Goal: Transaction & Acquisition: Purchase product/service

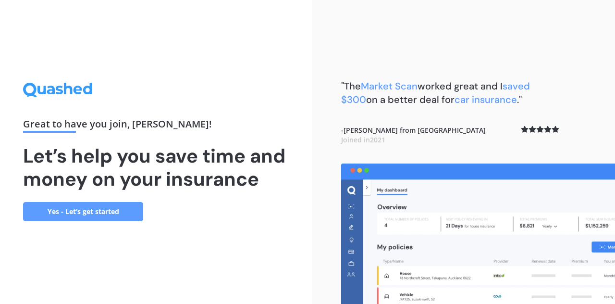
click at [105, 209] on link "Yes - Let’s get started" at bounding box center [83, 211] width 120 height 19
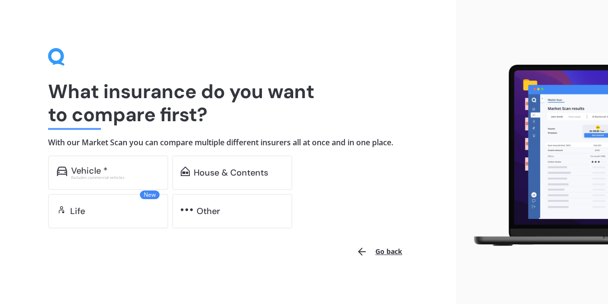
click at [102, 169] on div "Vehicle *" at bounding box center [89, 171] width 37 height 10
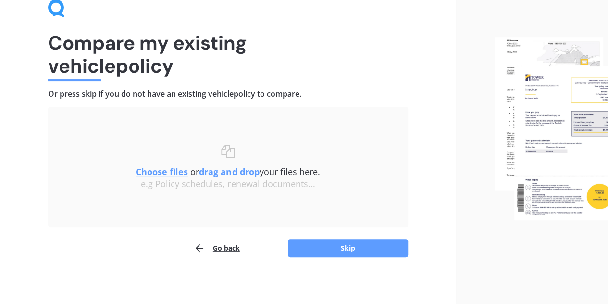
scroll to position [50, 0]
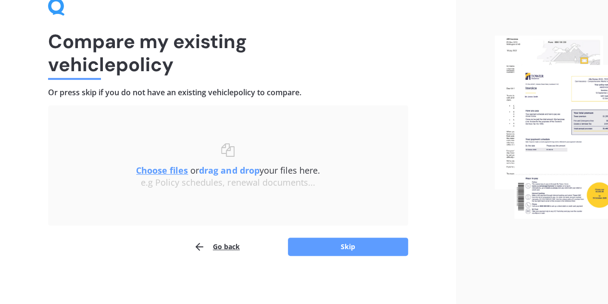
click at [348, 239] on button "Skip" at bounding box center [348, 246] width 120 height 18
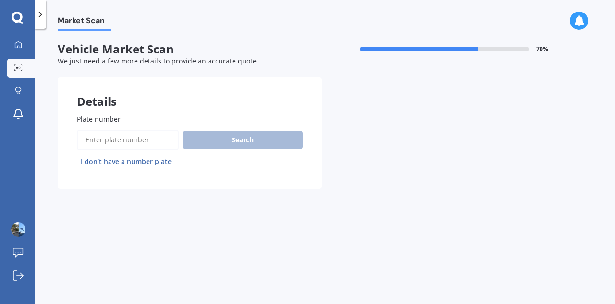
click at [140, 137] on input "Plate number" at bounding box center [128, 140] width 102 height 20
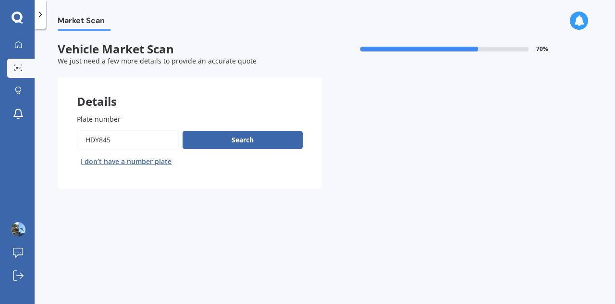
type input "hdy845"
click at [262, 146] on button "Search" at bounding box center [243, 140] width 120 height 18
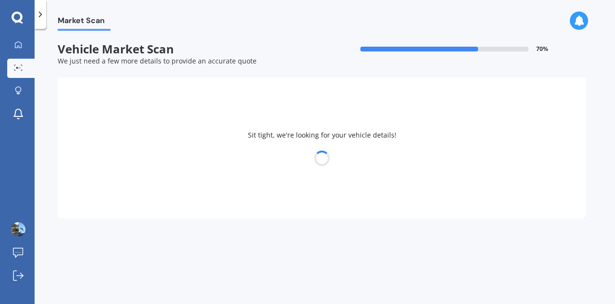
select select "TOYOTA"
select select "YARIS"
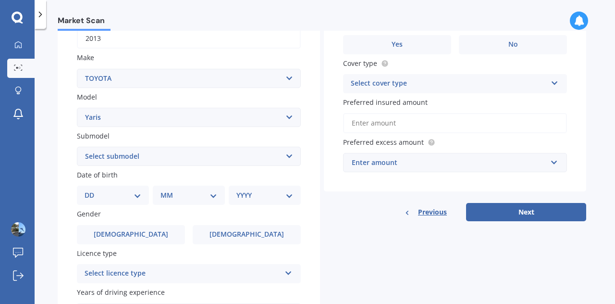
scroll to position [177, 0]
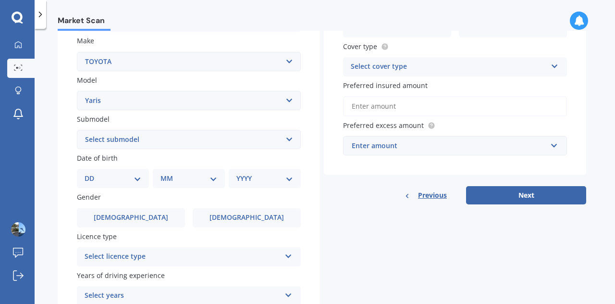
click at [136, 174] on select "DD 01 02 03 04 05 06 07 08 09 10 11 12 13 14 15 16 17 18 19 20 21 22 23 24 25 2…" at bounding box center [113, 178] width 57 height 11
select select "06"
click at [92, 174] on select "DD 01 02 03 04 05 06 07 08 09 10 11 12 13 14 15 16 17 18 19 20 21 22 23 24 25 2…" at bounding box center [113, 178] width 57 height 11
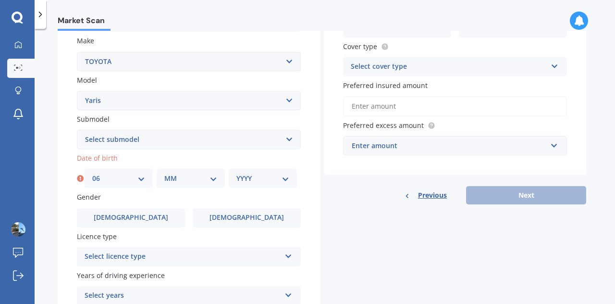
click at [213, 184] on select "MM 01 02 03 04 05 06 07 08 09 10 11 12" at bounding box center [190, 178] width 53 height 11
select select "09"
click at [164, 174] on select "MM 01 02 03 04 05 06 07 08 09 10 11 12" at bounding box center [190, 178] width 53 height 11
click at [286, 184] on select "YYYY 2025 2024 2023 2022 2021 2020 2019 2018 2017 2016 2015 2014 2013 2012 2011…" at bounding box center [262, 178] width 53 height 11
select select "1974"
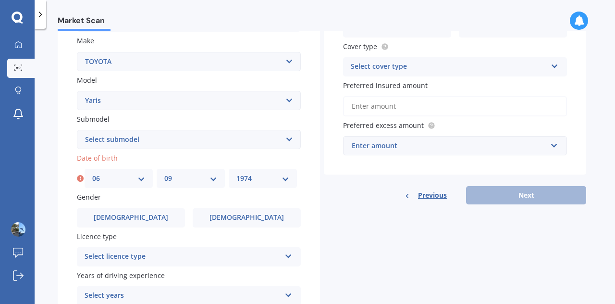
click at [236, 174] on select "YYYY 2025 2024 2023 2022 2021 2020 2019 2018 2017 2016 2015 2014 2013 2012 2011…" at bounding box center [262, 178] width 53 height 11
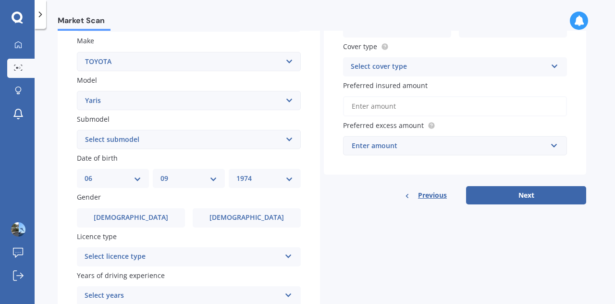
click at [159, 217] on label "[DEMOGRAPHIC_DATA]" at bounding box center [131, 217] width 108 height 19
click at [0, 0] on input "[DEMOGRAPHIC_DATA]" at bounding box center [0, 0] width 0 height 0
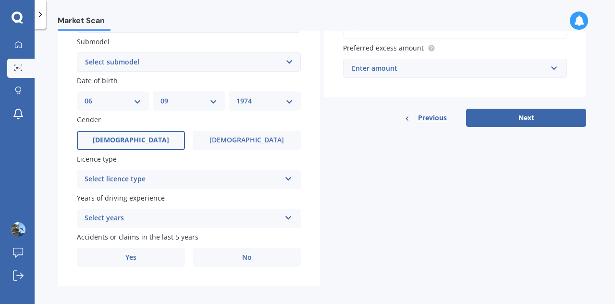
scroll to position [256, 0]
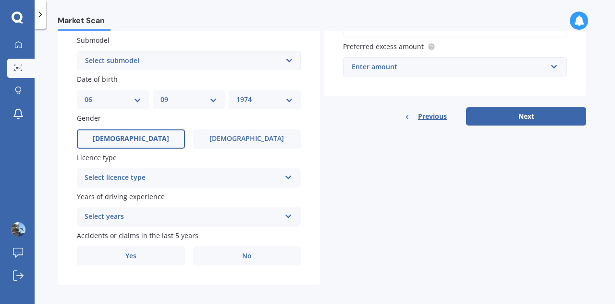
click at [290, 179] on icon at bounding box center [288, 175] width 8 height 7
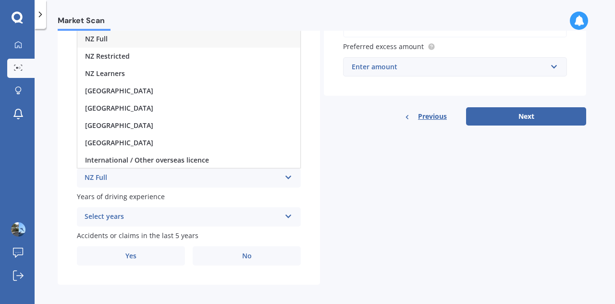
click at [221, 39] on div "NZ Full" at bounding box center [188, 38] width 223 height 17
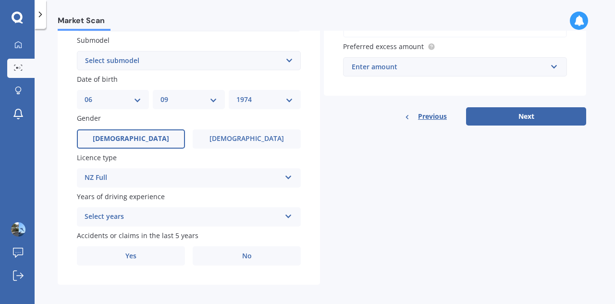
scroll to position [263, 0]
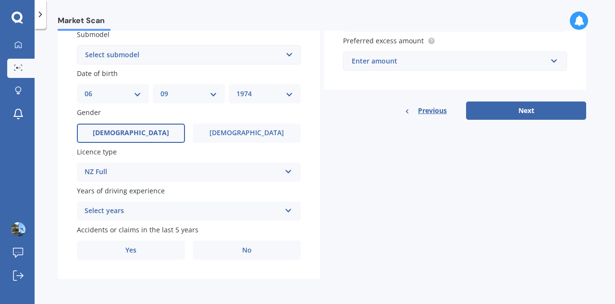
click at [289, 212] on icon at bounding box center [288, 208] width 8 height 7
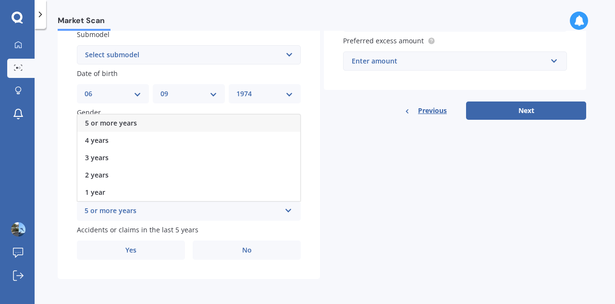
click at [245, 125] on div "5 or more years" at bounding box center [188, 122] width 223 height 17
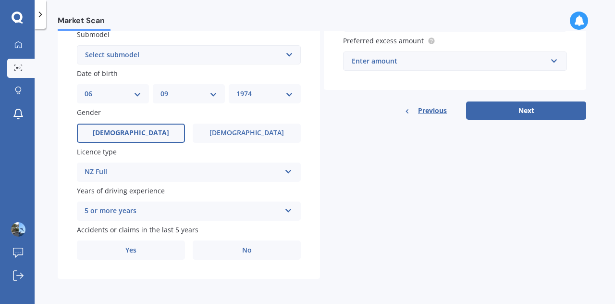
click at [237, 247] on label "No" at bounding box center [247, 249] width 108 height 19
click at [0, 0] on input "No" at bounding box center [0, 0] width 0 height 0
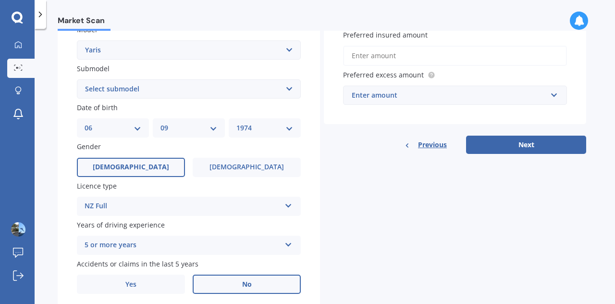
scroll to position [203, 0]
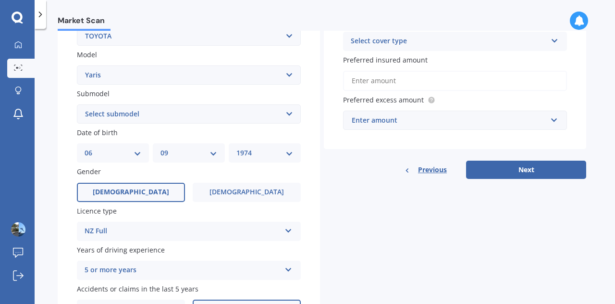
click at [512, 86] on input "Preferred insured amount" at bounding box center [455, 81] width 224 height 20
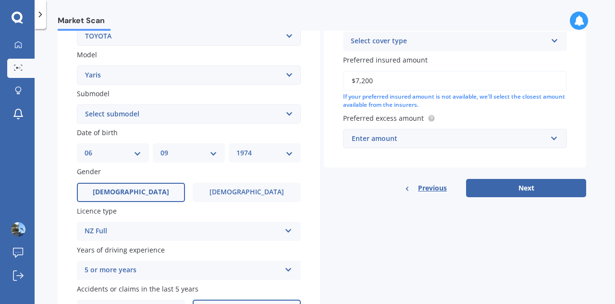
type input "$7,200"
click at [558, 139] on input "text" at bounding box center [451, 138] width 215 height 18
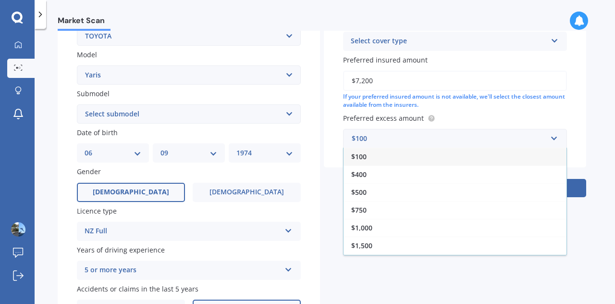
click at [441, 177] on div "$400" at bounding box center [454, 174] width 223 height 18
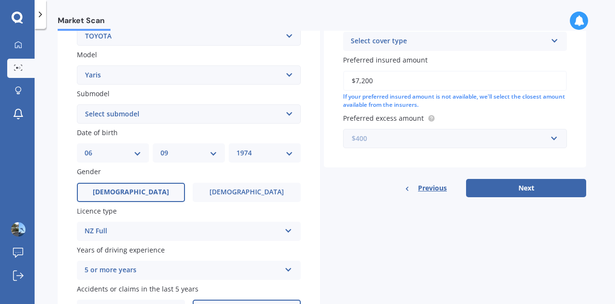
click at [550, 136] on input "text" at bounding box center [451, 138] width 215 height 18
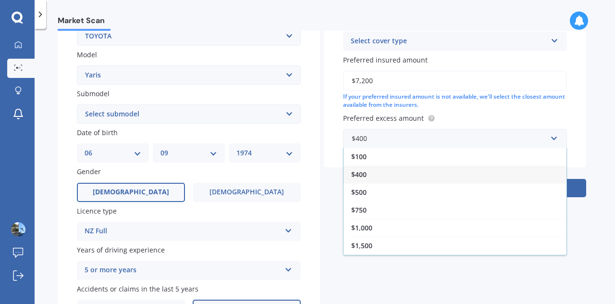
click at [429, 198] on div "$500" at bounding box center [454, 192] width 223 height 18
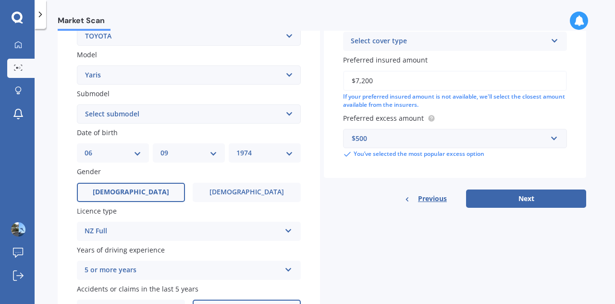
click at [533, 197] on button "Next" at bounding box center [526, 198] width 120 height 18
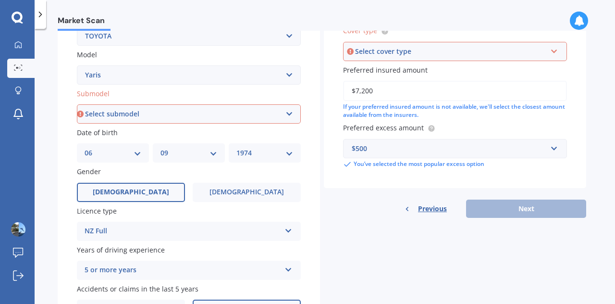
click at [551, 49] on icon at bounding box center [554, 49] width 8 height 7
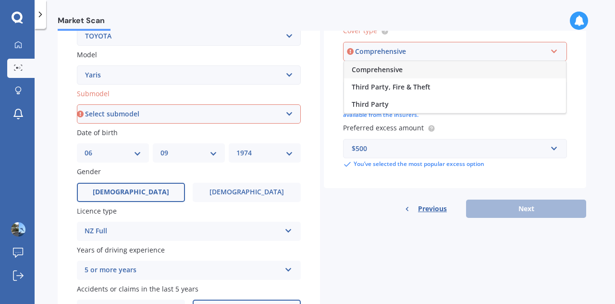
click at [479, 64] on div "Comprehensive" at bounding box center [455, 69] width 222 height 17
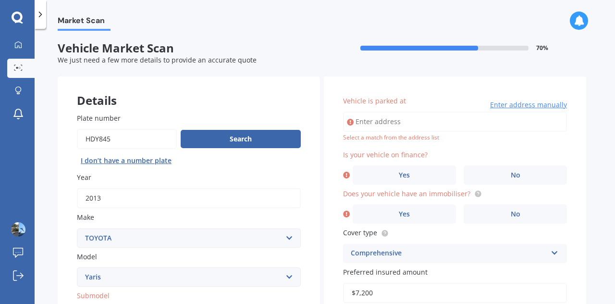
scroll to position [0, 0]
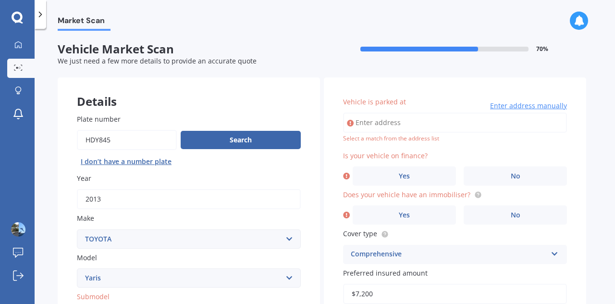
click at [437, 126] on input "Vehicle is parked at" at bounding box center [455, 122] width 224 height 20
type input "[STREET_ADDRESS]"
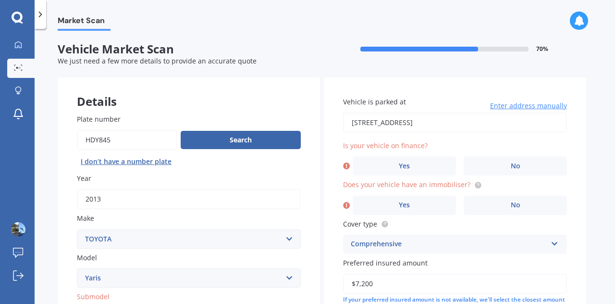
click at [518, 163] on span "No" at bounding box center [516, 166] width 10 height 8
click at [0, 0] on input "No" at bounding box center [0, 0] width 0 height 0
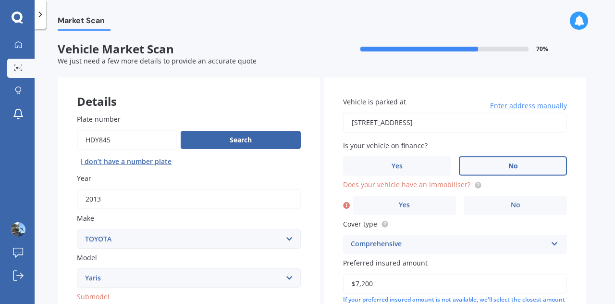
click at [511, 205] on span "No" at bounding box center [516, 205] width 10 height 8
click at [0, 0] on input "No" at bounding box center [0, 0] width 0 height 0
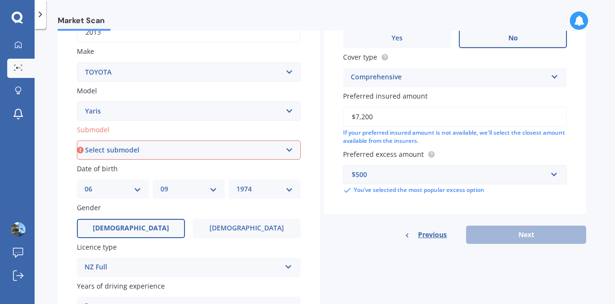
scroll to position [168, 0]
click at [529, 236] on div "Previous Next" at bounding box center [455, 233] width 262 height 18
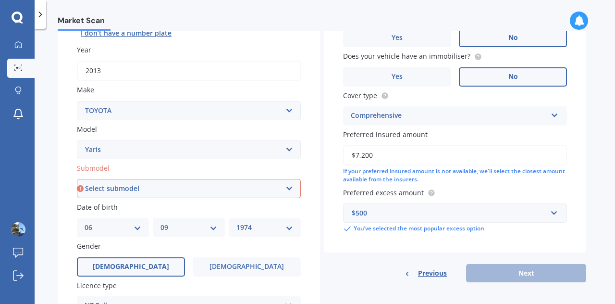
scroll to position [129, 0]
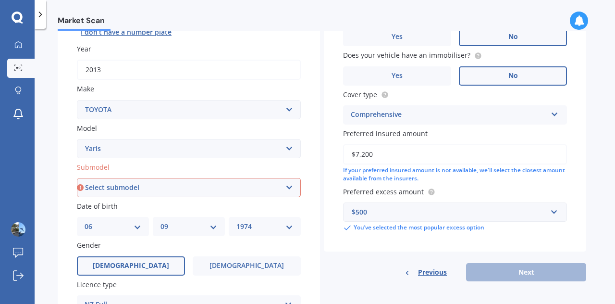
click at [290, 186] on select "Select submodel (All other) Cross 1.5 GR petrol turbo GX auto GX manual Hybrid …" at bounding box center [189, 187] width 224 height 19
click at [288, 191] on select "Select submodel (All other) Cross 1.5 GR petrol turbo GX auto GX manual Hybrid …" at bounding box center [189, 187] width 224 height 19
select select "GX AUTO"
click at [77, 178] on select "Select submodel (All other) Cross 1.5 GR petrol turbo GX auto GX manual Hybrid …" at bounding box center [189, 187] width 224 height 19
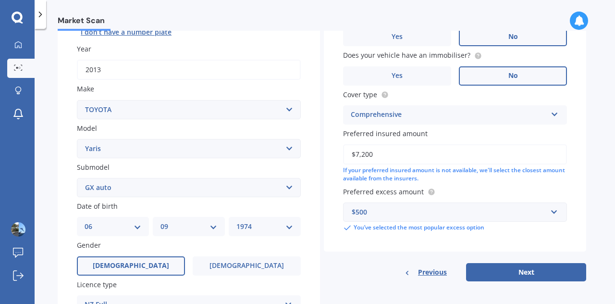
click at [501, 276] on button "Next" at bounding box center [526, 272] width 120 height 18
select select "06"
select select "09"
select select "1974"
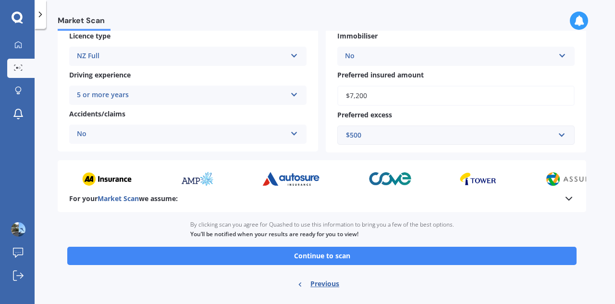
scroll to position [193, 0]
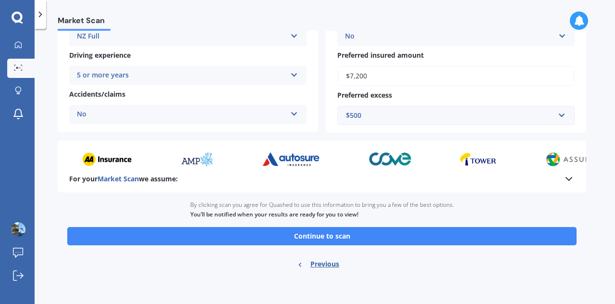
click at [371, 239] on button "Continue to scan" at bounding box center [321, 236] width 509 height 18
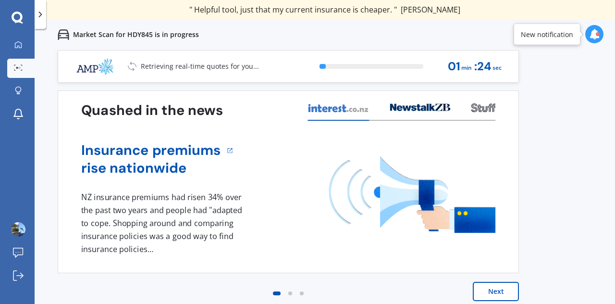
click at [499, 293] on button "Next" at bounding box center [496, 291] width 46 height 19
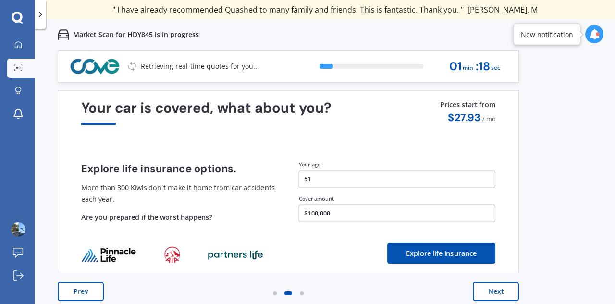
click at [500, 298] on button "Next" at bounding box center [496, 291] width 46 height 19
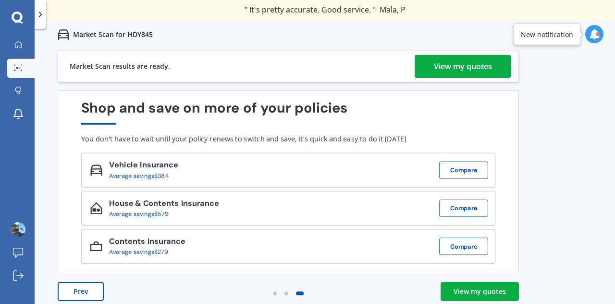
click at [458, 62] on div "View my quotes" at bounding box center [463, 66] width 58 height 23
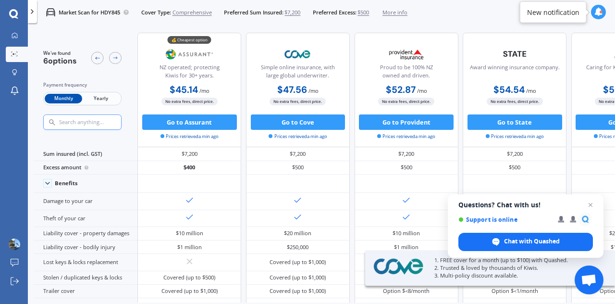
click at [590, 205] on span "Close chat" at bounding box center [591, 205] width 12 height 12
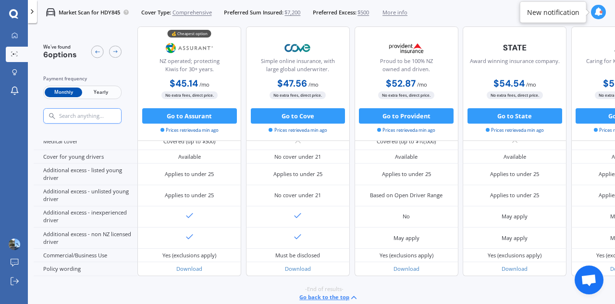
scroll to position [471, 0]
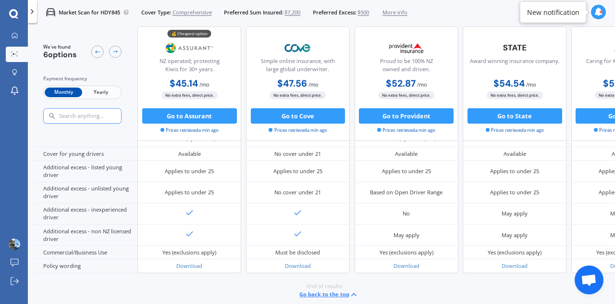
click at [193, 114] on button "Go to Assurant" at bounding box center [189, 115] width 95 height 15
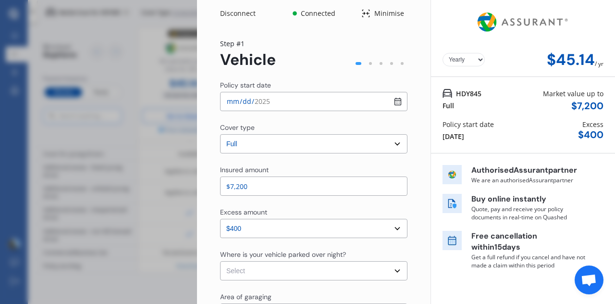
select select "Monthly"
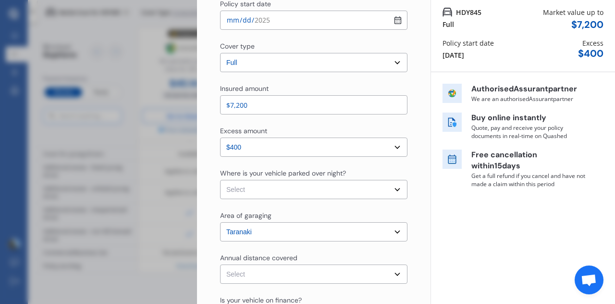
scroll to position [85, 0]
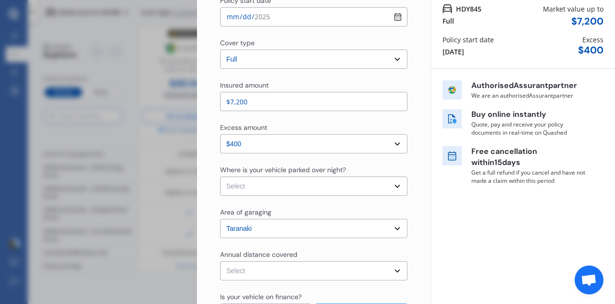
click at [392, 186] on select "Select In a garage On own property On street or road" at bounding box center [313, 185] width 187 height 19
select select "On street or road"
click at [220, 176] on select "Select In a garage On own property On street or road" at bounding box center [313, 185] width 187 height 19
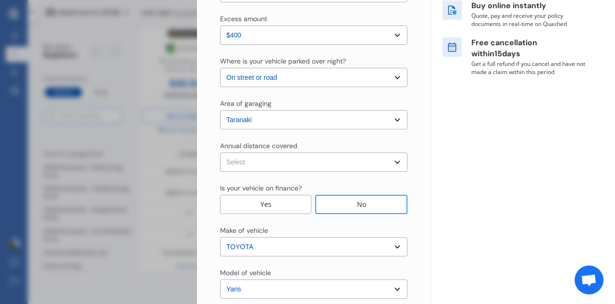
scroll to position [195, 0]
click at [385, 152] on select "Select Low (less than 15,000km per year) Average (15,000-30,000km per year) Hig…" at bounding box center [313, 160] width 187 height 19
select select "15000"
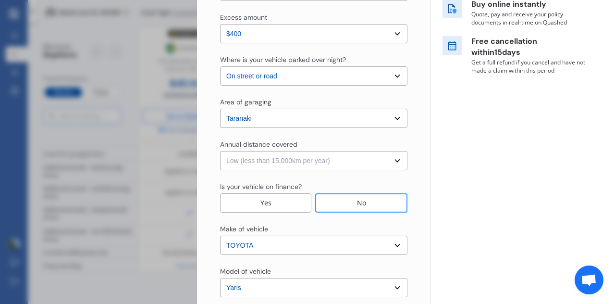
click at [220, 151] on select "Select Low (less than 15,000km per year) Average (15,000-30,000km per year) Hig…" at bounding box center [313, 160] width 187 height 19
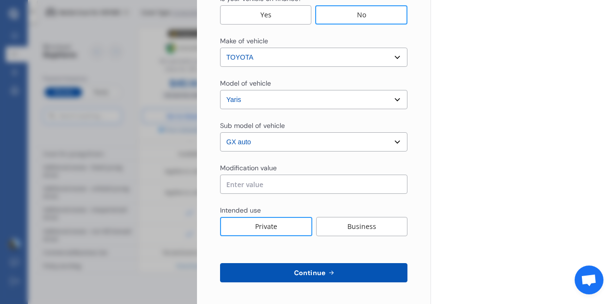
scroll to position [384, 0]
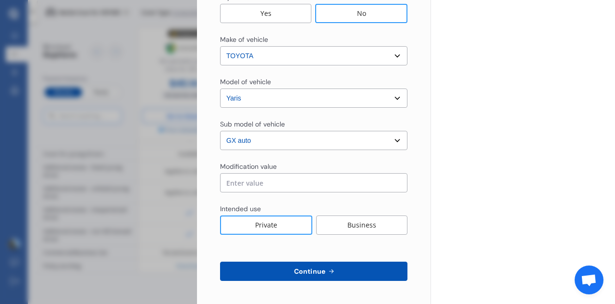
click at [302, 272] on span "Continue" at bounding box center [309, 271] width 35 height 8
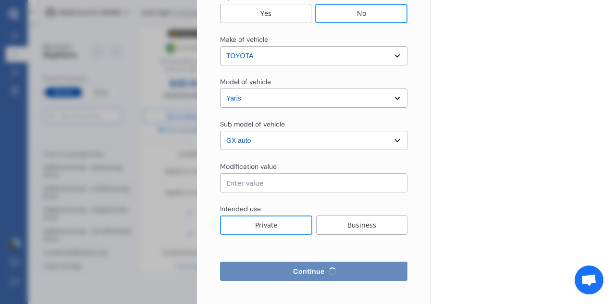
select select "Mr"
select select "06"
select select "09"
select select "1974"
select select "full"
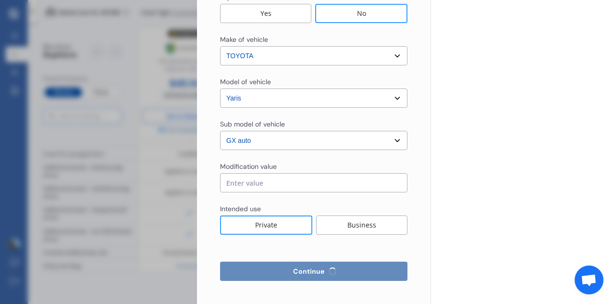
select select "more than 4 years"
select select "[GEOGRAPHIC_DATA]"
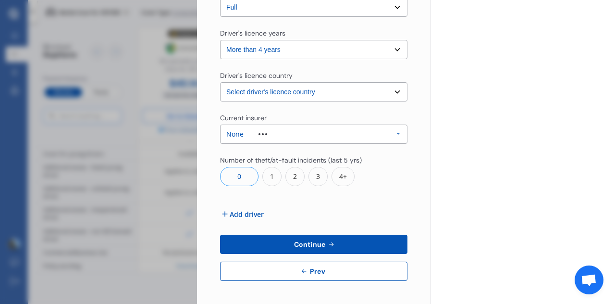
scroll to position [0, 0]
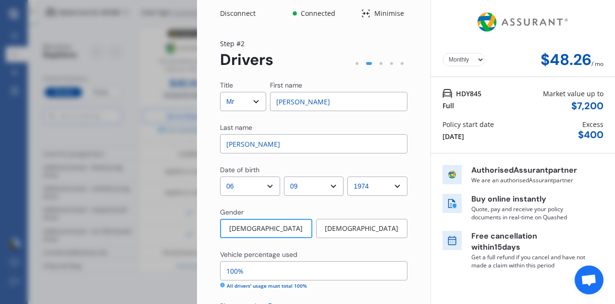
click at [308, 102] on input "[PERSON_NAME]" at bounding box center [339, 101] width 138 height 19
type input "G"
type input "[PERSON_NAME]"
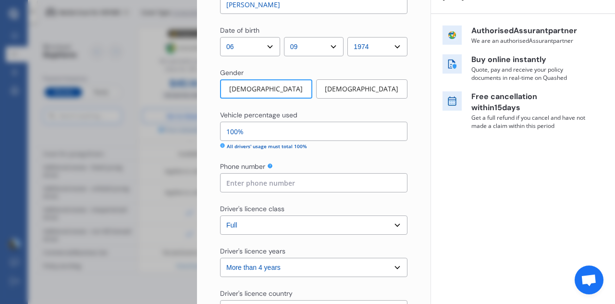
scroll to position [139, 0]
click at [263, 131] on input "100%" at bounding box center [313, 131] width 187 height 19
type input "1%"
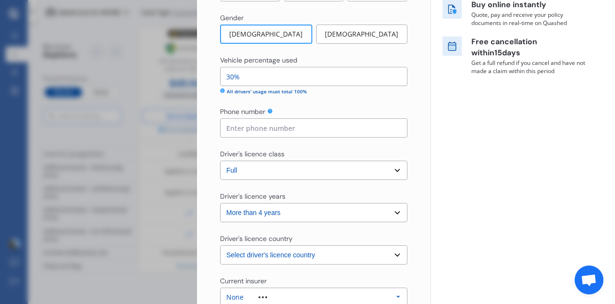
scroll to position [195, 0]
type input "30%"
click at [340, 124] on input at bounding box center [313, 127] width 187 height 19
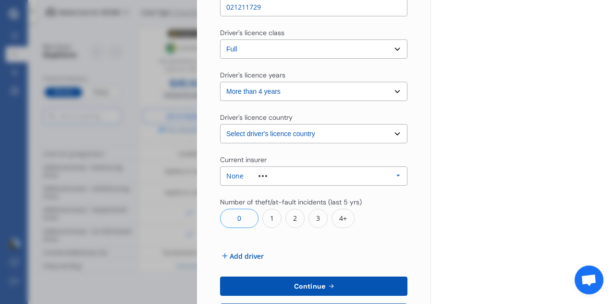
scroll to position [315, 0]
type input "021211729"
click at [392, 177] on icon at bounding box center [398, 176] width 14 height 18
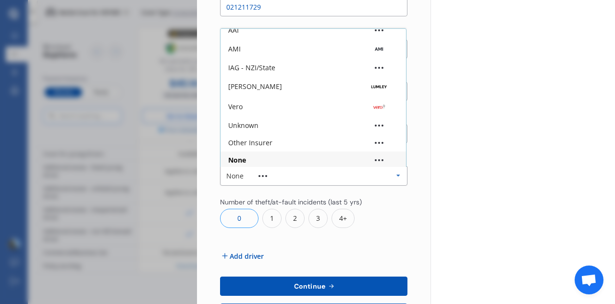
scroll to position [26, 0]
click at [368, 139] on div "Other Insurer" at bounding box center [313, 141] width 170 height 7
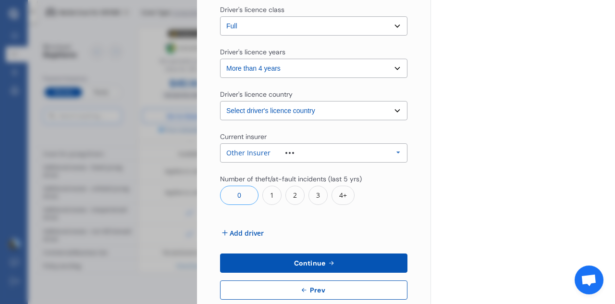
scroll to position [357, 0]
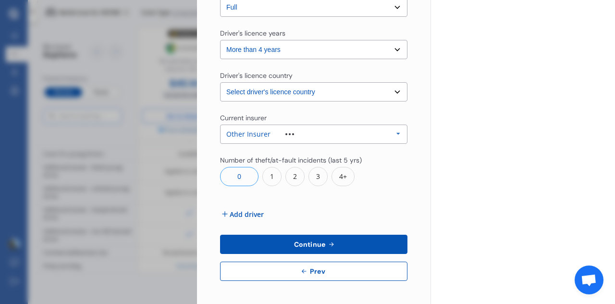
click at [241, 212] on span "Add driver" at bounding box center [247, 214] width 34 height 10
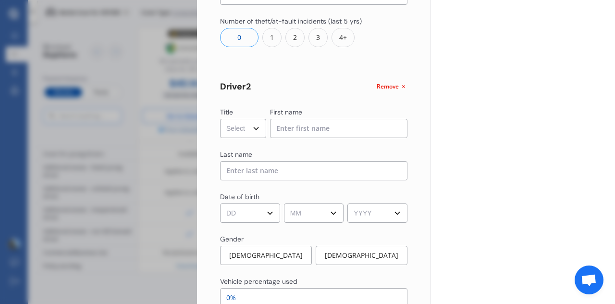
scroll to position [499, 0]
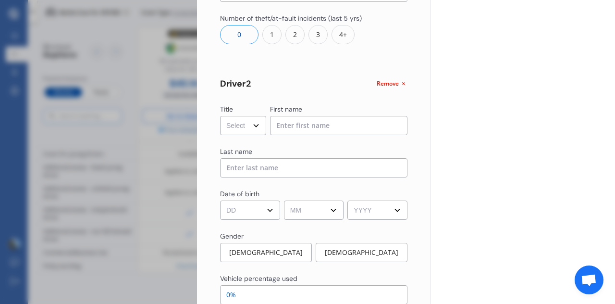
click at [252, 130] on select "Select Mr Mrs Miss Ms Dr" at bounding box center [243, 125] width 46 height 19
select select "Mrs"
click at [220, 116] on select "Select Mr Mrs Miss Ms Dr" at bounding box center [243, 125] width 46 height 19
click at [343, 127] on input at bounding box center [339, 125] width 138 height 19
type input "[PERSON_NAME]"
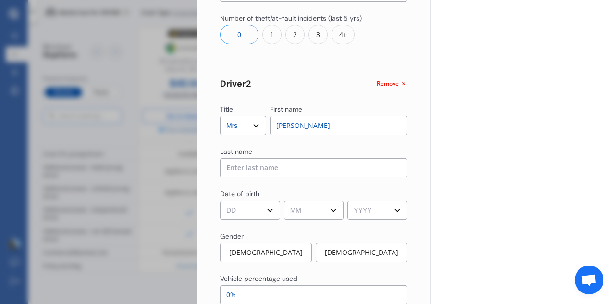
type input "[PERSON_NAME]"
type input "02102782615"
select select "[GEOGRAPHIC_DATA]"
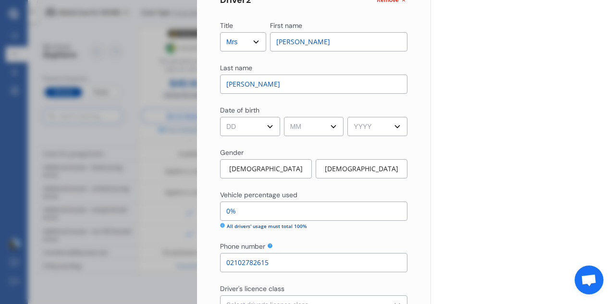
scroll to position [583, 0]
click at [264, 127] on select "DD 01 02 03 04 05 06 07 08 09 10 11 12 13 14 15 16 17 18 19 20 21 22 23 24 25 2…" at bounding box center [250, 125] width 60 height 19
select select "26"
click at [220, 116] on select "DD 01 02 03 04 05 06 07 08 09 10 11 12 13 14 15 16 17 18 19 20 21 22 23 24 25 2…" at bounding box center [250, 125] width 60 height 19
click at [335, 126] on select "MM 01 02 03 04 05 06 07 08 09 10 11 12" at bounding box center [314, 125] width 60 height 19
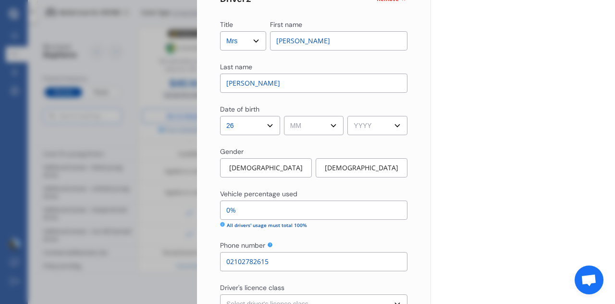
select select "05"
click at [284, 116] on select "MM 01 02 03 04 05 06 07 08 09 10 11 12" at bounding box center [314, 125] width 60 height 19
click at [393, 129] on select "YYYY 2009 2008 2007 2006 2005 2004 2003 2002 2001 2000 1999 1998 1997 1996 1995…" at bounding box center [377, 125] width 60 height 19
select select "1976"
click at [347, 116] on select "YYYY 2009 2008 2007 2006 2005 2004 2003 2002 2001 2000 1999 1998 1997 1996 1995…" at bounding box center [377, 125] width 60 height 19
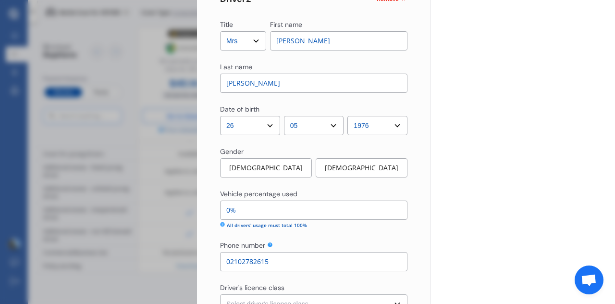
click at [367, 169] on div "[DEMOGRAPHIC_DATA]" at bounding box center [362, 167] width 92 height 19
click at [282, 208] on input "0%" at bounding box center [313, 209] width 187 height 19
type input "94%"
type input "060%"
type input "94%"
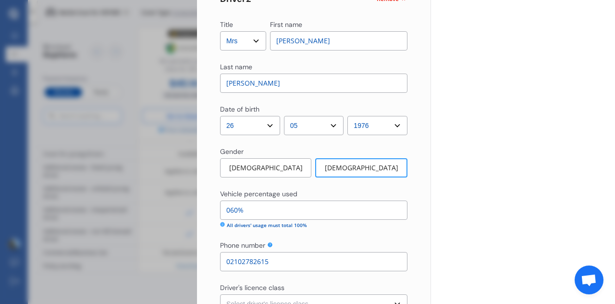
type input "06%"
type input "100%"
type input "0%"
type input "94%"
type input "6%"
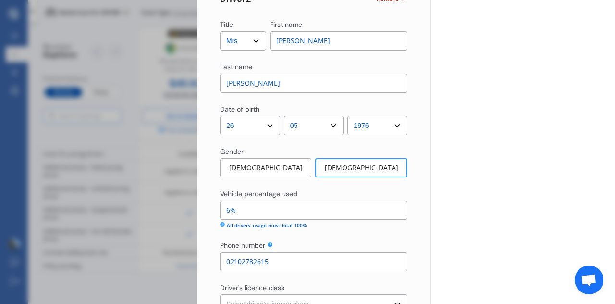
type input "40%"
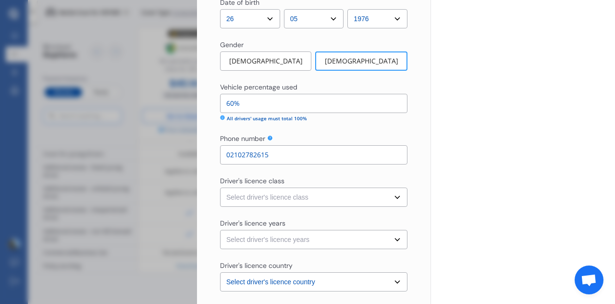
scroll to position [690, 0]
type input "60%"
click at [392, 200] on select "Select driver's licence class None Learner Restricted Full" at bounding box center [313, 196] width 187 height 19
select select "full"
click at [220, 187] on select "Select driver's licence class None Learner Restricted Full" at bounding box center [313, 196] width 187 height 19
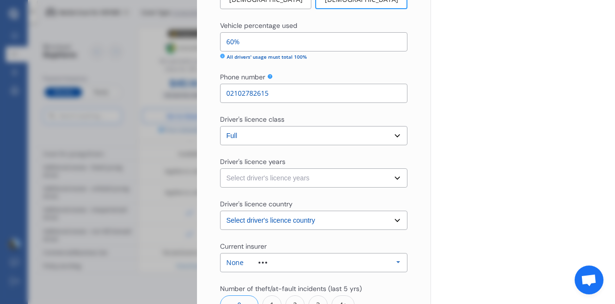
scroll to position [752, 0]
click at [396, 178] on select "Select driver's licence years Less than 1 year 1-2 years 2-4 years More than 4 …" at bounding box center [313, 176] width 187 height 19
select select "more than 4 years"
click at [220, 167] on select "Select driver's licence years Less than 1 year 1-2 years 2-4 years More than 4 …" at bounding box center [313, 176] width 187 height 19
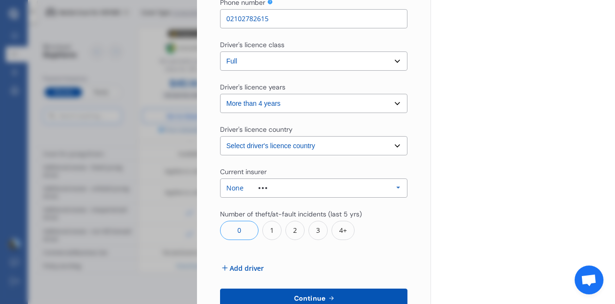
scroll to position [827, 0]
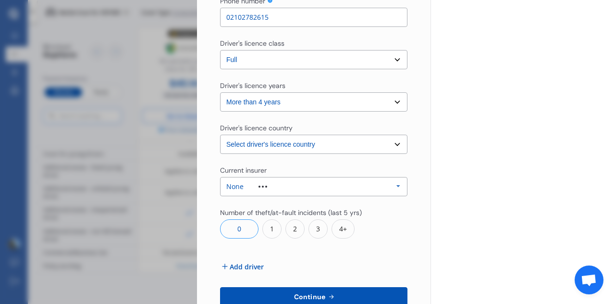
click at [397, 187] on icon at bounding box center [398, 186] width 14 height 18
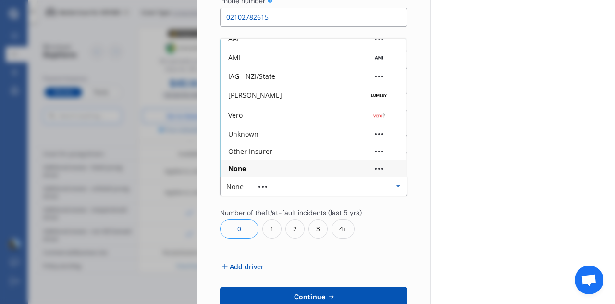
click at [342, 149] on div "Other Insurer" at bounding box center [313, 151] width 170 height 7
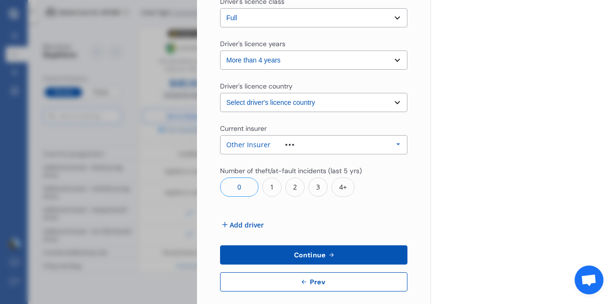
scroll to position [879, 0]
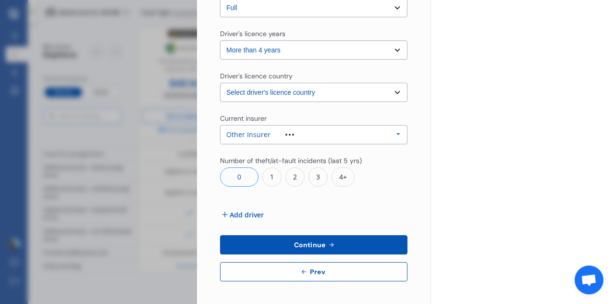
click at [307, 241] on span "Continue" at bounding box center [309, 245] width 35 height 8
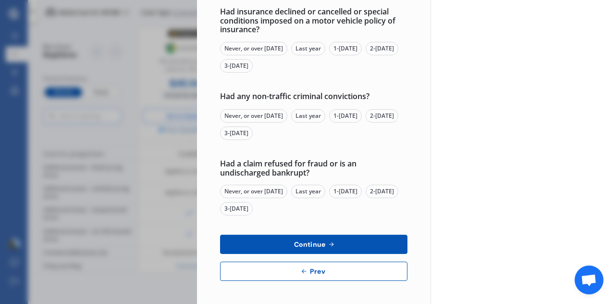
scroll to position [0, 0]
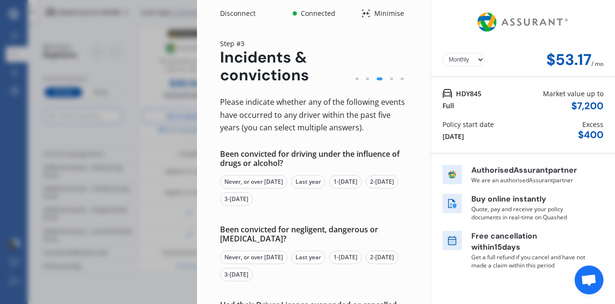
click at [99, 11] on div "Disconnect Connected Minimise Yearly Monthly $53.17 / mo Step # 3 Incidents & c…" at bounding box center [307, 152] width 615 height 304
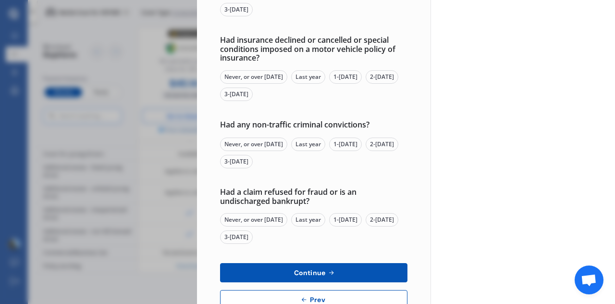
scroll to position [368, 0]
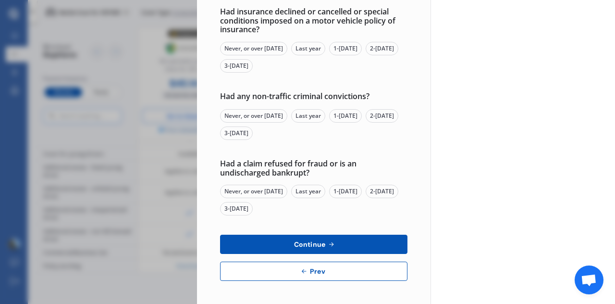
click at [314, 267] on span "Prev" at bounding box center [317, 271] width 19 height 8
select select "Mr"
select select "06"
select select "09"
select select "1974"
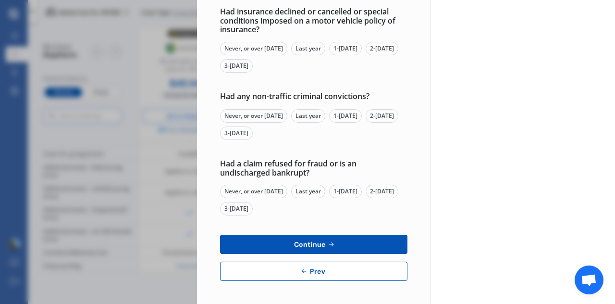
select select "full"
select select "more than 4 years"
select select "[GEOGRAPHIC_DATA]"
select select "Mrs"
select select "26"
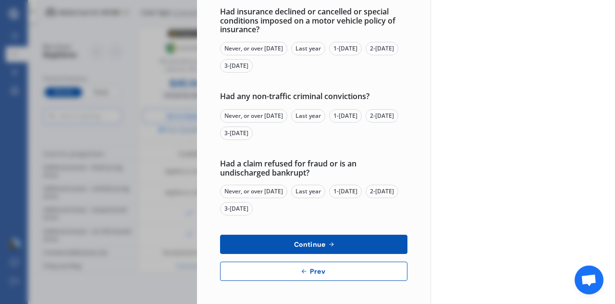
select select "05"
select select "1976"
select select "full"
select select "more than 4 years"
select select "[GEOGRAPHIC_DATA]"
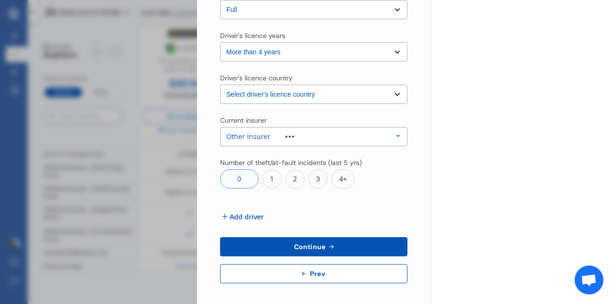
scroll to position [879, 0]
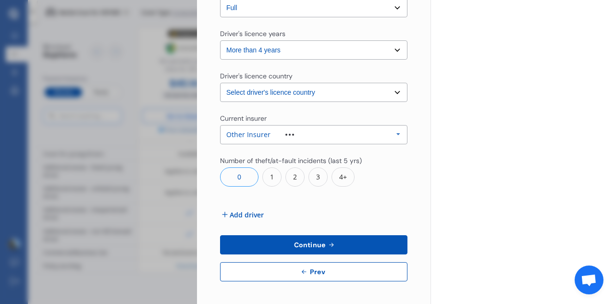
click at [243, 213] on span "Add driver" at bounding box center [247, 214] width 34 height 10
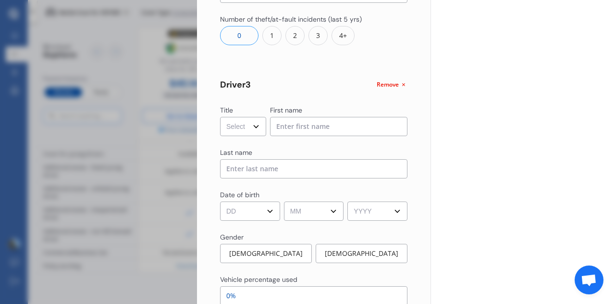
scroll to position [1022, 0]
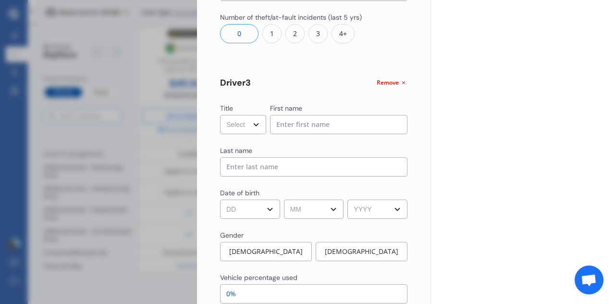
click at [257, 129] on select "Select Mr Mrs Miss Ms Dr" at bounding box center [243, 124] width 46 height 19
select select "Mr"
click at [220, 115] on select "Select Mr Mrs Miss Ms Dr" at bounding box center [243, 124] width 46 height 19
click at [334, 123] on input at bounding box center [339, 124] width 138 height 19
type input "[PERSON_NAME]"
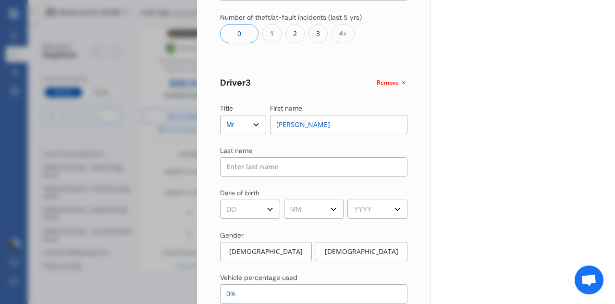
click at [313, 163] on input at bounding box center [313, 166] width 187 height 19
type input "[PERSON_NAME]"
click at [269, 206] on select "DD 01 02 03 04 05 06 07 08 09 10 11 12 13 14 15 16 17 18 19 20 21 22 23 24 25 2…" at bounding box center [250, 208] width 60 height 19
select select "04"
click at [220, 199] on select "DD 01 02 03 04 05 06 07 08 09 10 11 12 13 14 15 16 17 18 19 20 21 22 23 24 25 2…" at bounding box center [250, 208] width 60 height 19
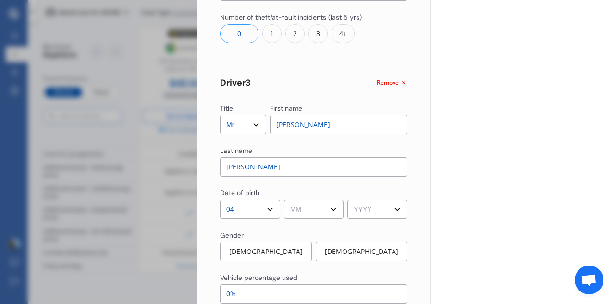
click at [336, 211] on select "MM 01 02 03 04 05 06 07 08 09 10 11 12" at bounding box center [314, 208] width 60 height 19
select select "09"
click at [284, 199] on select "MM 01 02 03 04 05 06 07 08 09 10 11 12" at bounding box center [314, 208] width 60 height 19
click at [393, 212] on select "YYYY 2009 2008 2007 2006 2005 2004 2003 2002 2001 2000 1999 1998 1997 1996 1995…" at bounding box center [377, 208] width 60 height 19
select select "2009"
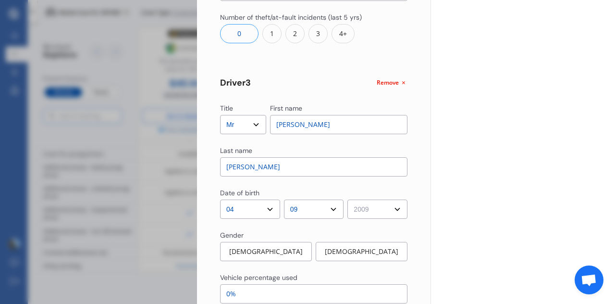
click at [347, 199] on select "YYYY 2009 2008 2007 2006 2005 2004 2003 2002 2001 2000 1999 1998 1997 1996 1995…" at bounding box center [377, 208] width 60 height 19
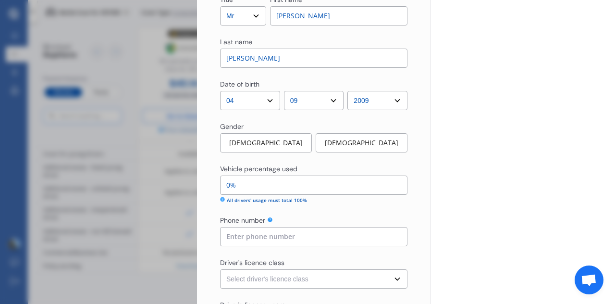
scroll to position [1131, 0]
click at [268, 143] on div "[DEMOGRAPHIC_DATA]" at bounding box center [266, 142] width 92 height 19
click at [287, 181] on input "0%" at bounding box center [313, 184] width 187 height 19
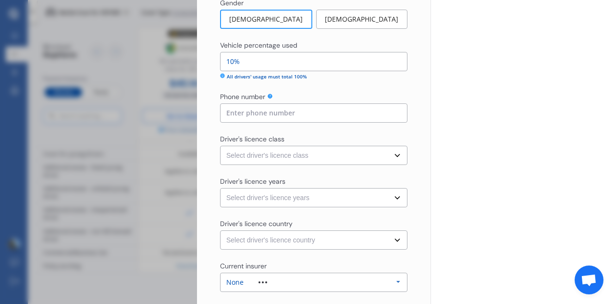
scroll to position [1258, 0]
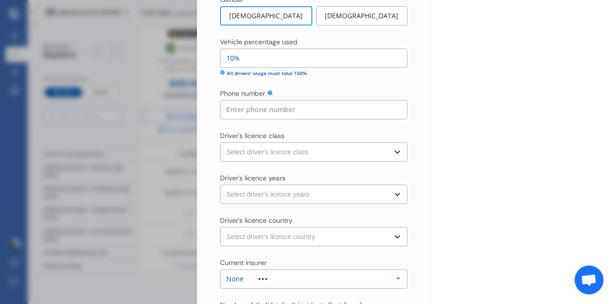
type input "10%"
click at [394, 151] on select "Select driver's licence class None Learner Restricted Full" at bounding box center [313, 151] width 187 height 19
select select "learner"
click at [220, 142] on select "Select driver's licence class None Learner Restricted Full" at bounding box center [313, 151] width 187 height 19
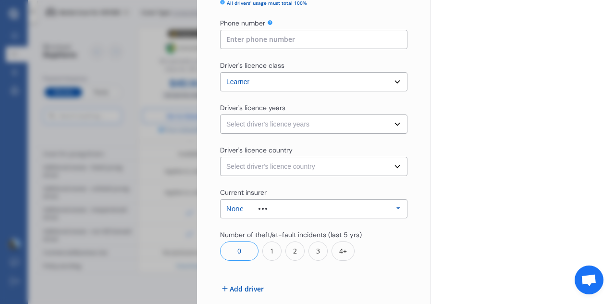
scroll to position [1328, 0]
click at [394, 122] on select "Select driver's licence years Less than 1 year 1-2 years 2-4 years More than 4 …" at bounding box center [313, 123] width 187 height 19
select select "less than 1 year"
click at [220, 114] on select "Select driver's licence years Less than 1 year 1-2 years 2-4 years More than 4 …" at bounding box center [313, 123] width 187 height 19
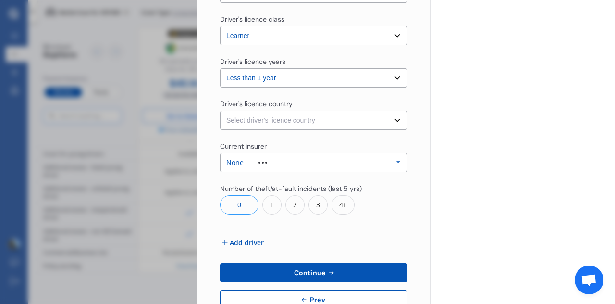
scroll to position [1377, 0]
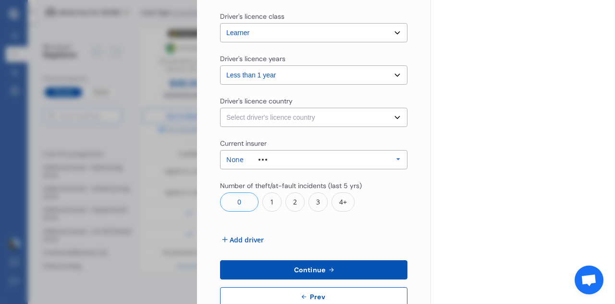
click at [392, 110] on select "Select driver's licence country [GEOGRAPHIC_DATA] [GEOGRAPHIC_DATA] [GEOGRAPHIC…" at bounding box center [313, 117] width 187 height 19
select select "[GEOGRAPHIC_DATA]"
click at [220, 108] on select "Select driver's licence country [GEOGRAPHIC_DATA] [GEOGRAPHIC_DATA] [GEOGRAPHIC…" at bounding box center [313, 117] width 187 height 19
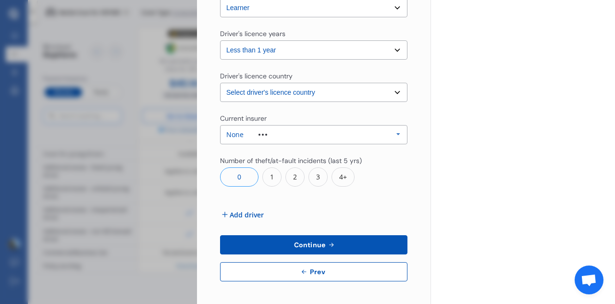
click at [306, 247] on span "Continue" at bounding box center [309, 245] width 35 height 8
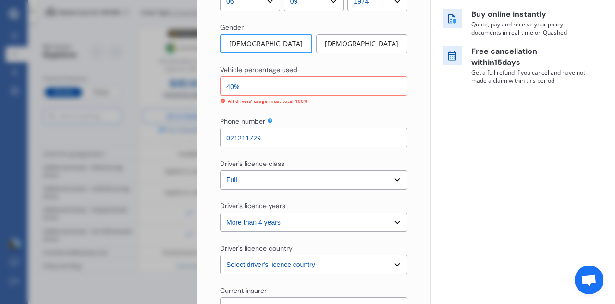
scroll to position [184, 0]
click at [231, 82] on input "40%" at bounding box center [313, 85] width 187 height 19
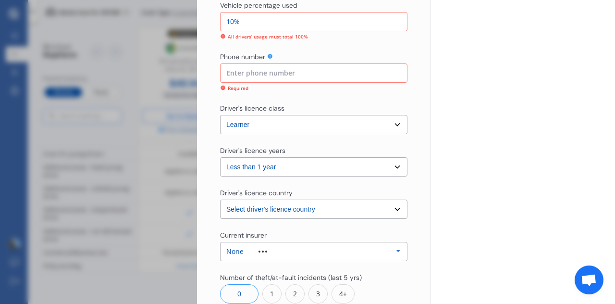
scroll to position [1411, 0]
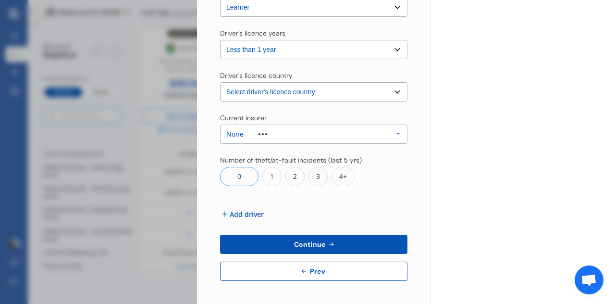
type input "30%"
click at [302, 249] on button "Continue" at bounding box center [313, 243] width 187 height 19
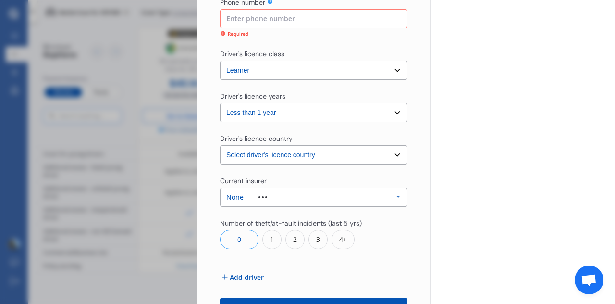
scroll to position [1346, 0]
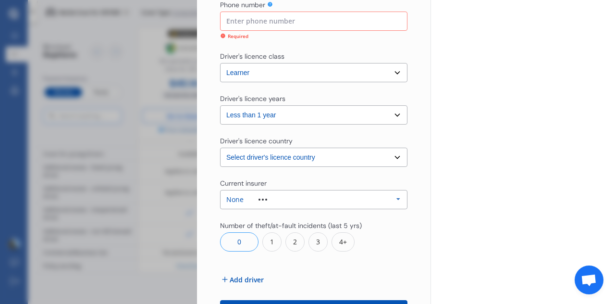
click at [314, 24] on input at bounding box center [313, 21] width 187 height 19
type input "02102782615"
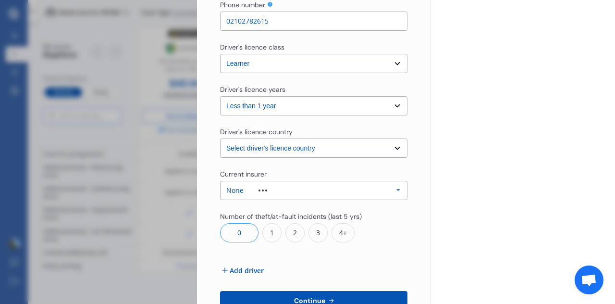
scroll to position [1402, 0]
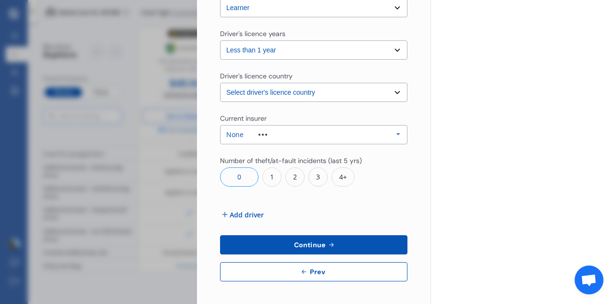
click at [305, 247] on span "Continue" at bounding box center [309, 245] width 35 height 8
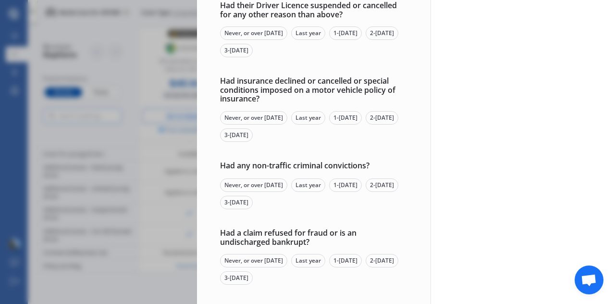
scroll to position [368, 0]
